Goal: Transaction & Acquisition: Purchase product/service

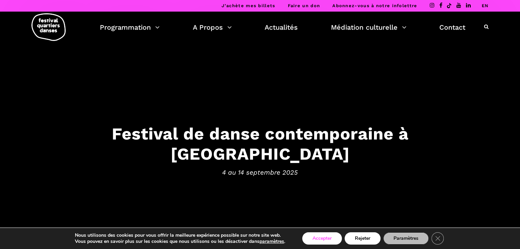
click at [328, 238] on button "Accepter" at bounding box center [322, 239] width 40 height 12
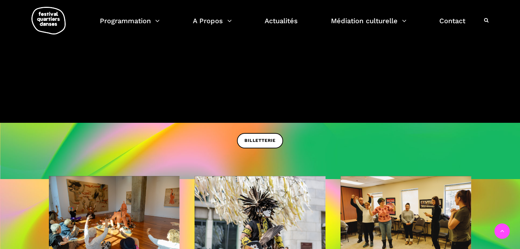
scroll to position [137, 0]
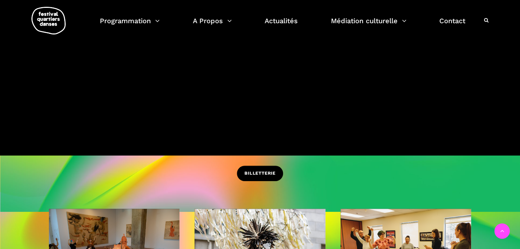
click at [250, 175] on span "BILLETTERIE" at bounding box center [259, 173] width 31 height 7
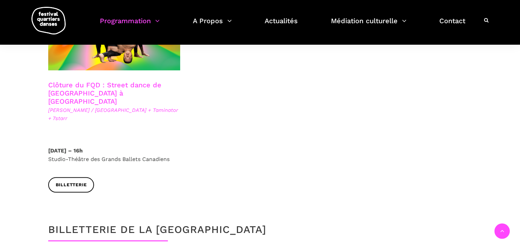
scroll to position [1400, 0]
